Goal: Transaction & Acquisition: Purchase product/service

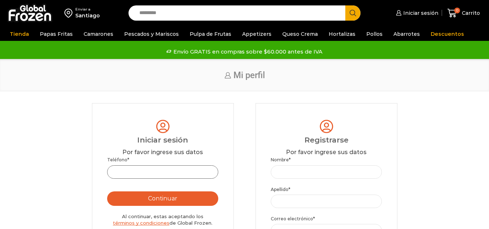
click at [161, 170] on input "Teléfono *" at bounding box center [162, 171] width 111 height 13
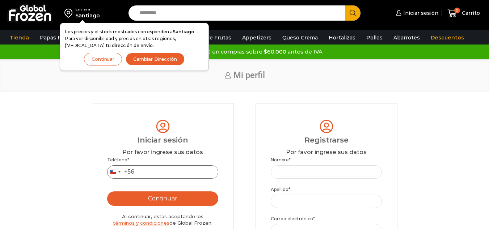
click at [159, 171] on input "Teléfono *" at bounding box center [162, 171] width 111 height 13
type input "*********"
click at [107, 191] on button "Continuar" at bounding box center [162, 198] width 111 height 14
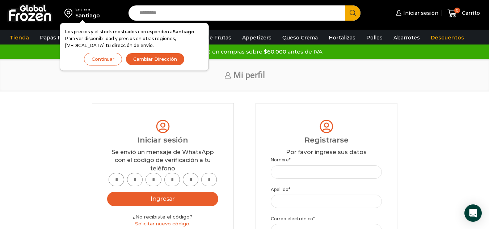
click at [117, 178] on input "text" at bounding box center [117, 179] width 16 height 13
type input "*"
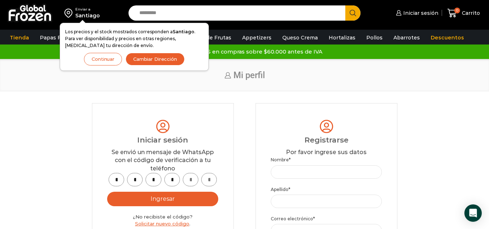
type input "*"
click at [150, 200] on button "Ingresar" at bounding box center [162, 199] width 111 height 14
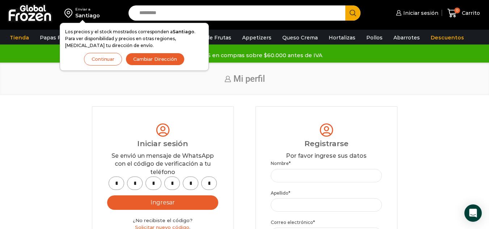
scroll to position [36, 0]
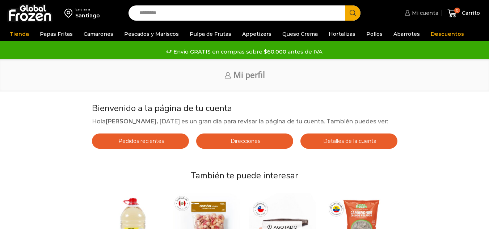
click at [418, 11] on span "Mi cuenta" at bounding box center [424, 12] width 28 height 7
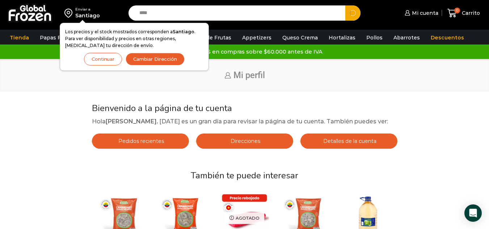
type input "****"
click at [103, 57] on button "Continuar" at bounding box center [103, 59] width 38 height 13
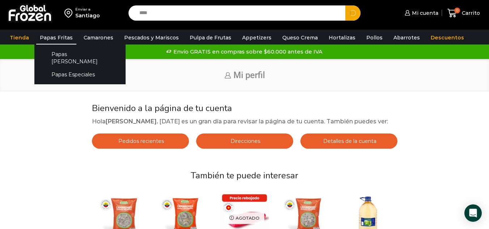
click at [63, 38] on link "Papas Fritas" at bounding box center [56, 38] width 40 height 14
click at [69, 56] on link "Papas [PERSON_NAME]" at bounding box center [80, 57] width 77 height 21
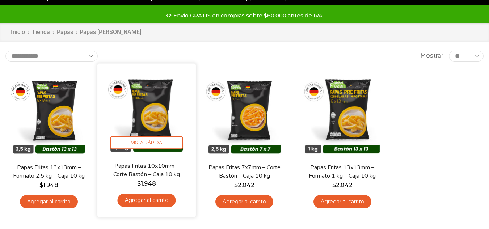
click at [158, 201] on link "Agregar al carrito" at bounding box center [147, 200] width 58 height 13
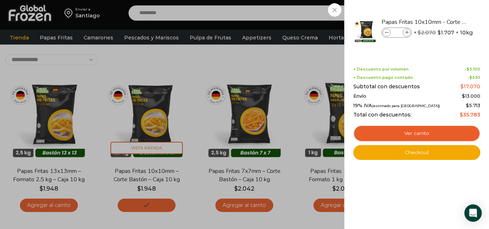
scroll to position [109, 0]
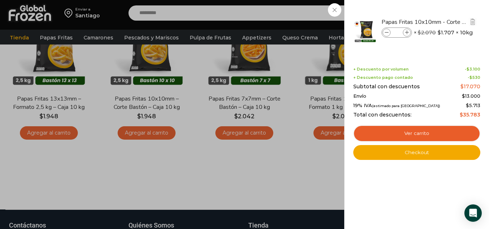
click at [395, 34] on input "*" at bounding box center [396, 33] width 11 height 8
click at [399, 32] on input "*" at bounding box center [396, 33] width 11 height 8
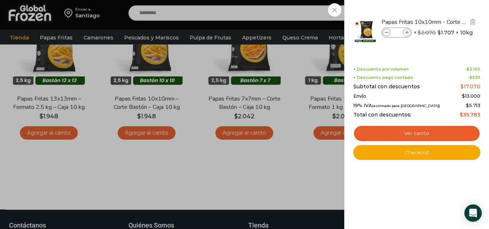
drag, startPoint x: 399, startPoint y: 32, endPoint x: 395, endPoint y: 31, distance: 4.0
click at [395, 31] on input "*" at bounding box center [396, 33] width 11 height 8
type input "*"
click at [435, 64] on div "Shopping cart (1) + Descuento por volumen - $ 3.100 + Descuento pago contado - …" at bounding box center [416, 108] width 127 height 104
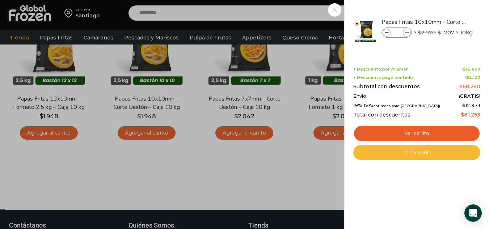
click at [416, 154] on link "Checkout" at bounding box center [416, 152] width 127 height 15
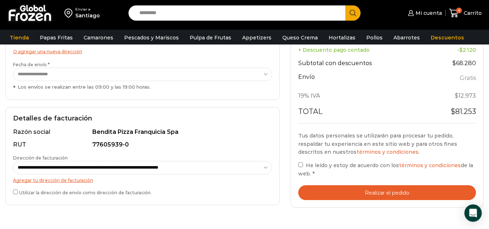
scroll to position [181, 0]
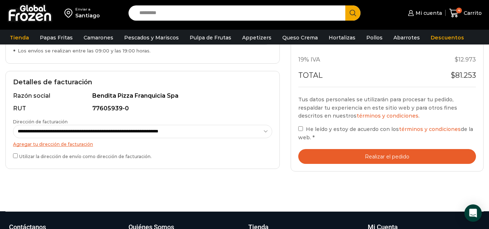
click at [298, 130] on div "Tu pedido Product Papas Fritas 10x10mm - Corte Bastón - Caja 10 kg Papas Fritas…" at bounding box center [387, 42] width 193 height 257
click at [390, 153] on button "Realizar el pedido" at bounding box center [387, 156] width 178 height 15
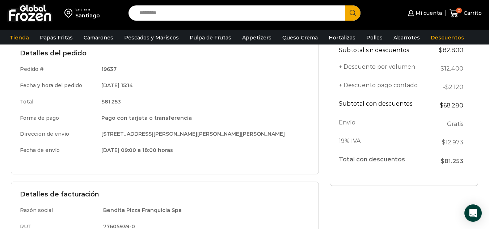
scroll to position [109, 0]
